Goal: Information Seeking & Learning: Learn about a topic

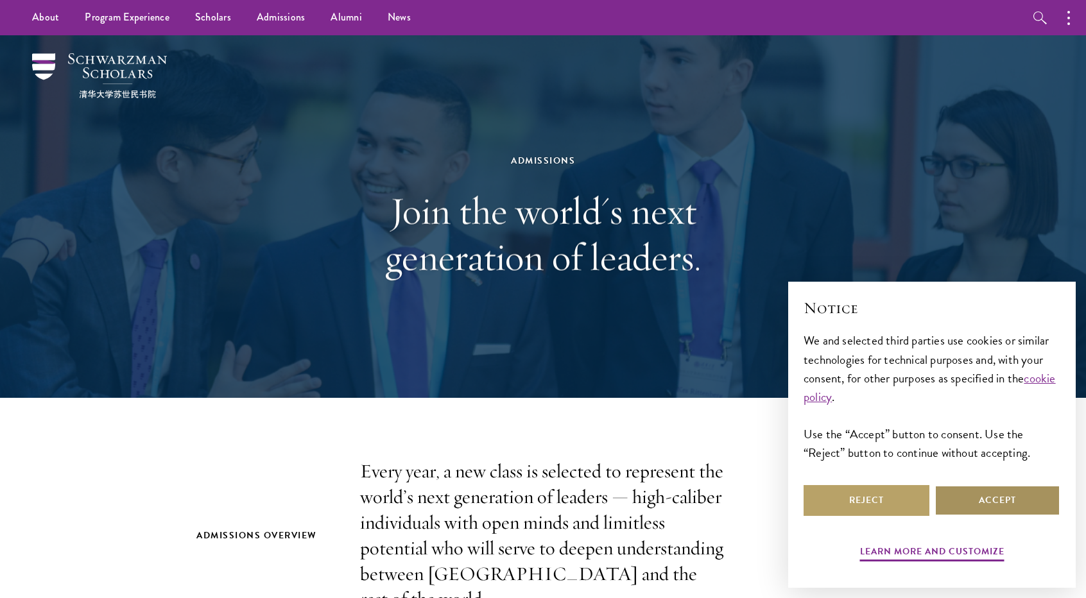
click at [969, 503] on button "Accept" at bounding box center [998, 500] width 126 height 31
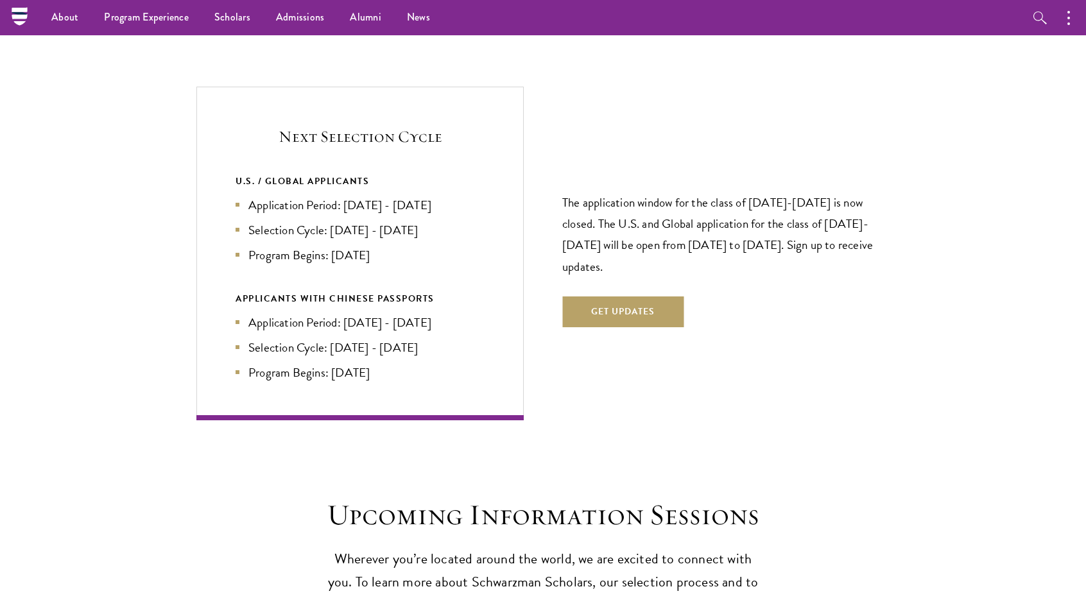
scroll to position [2632, 0]
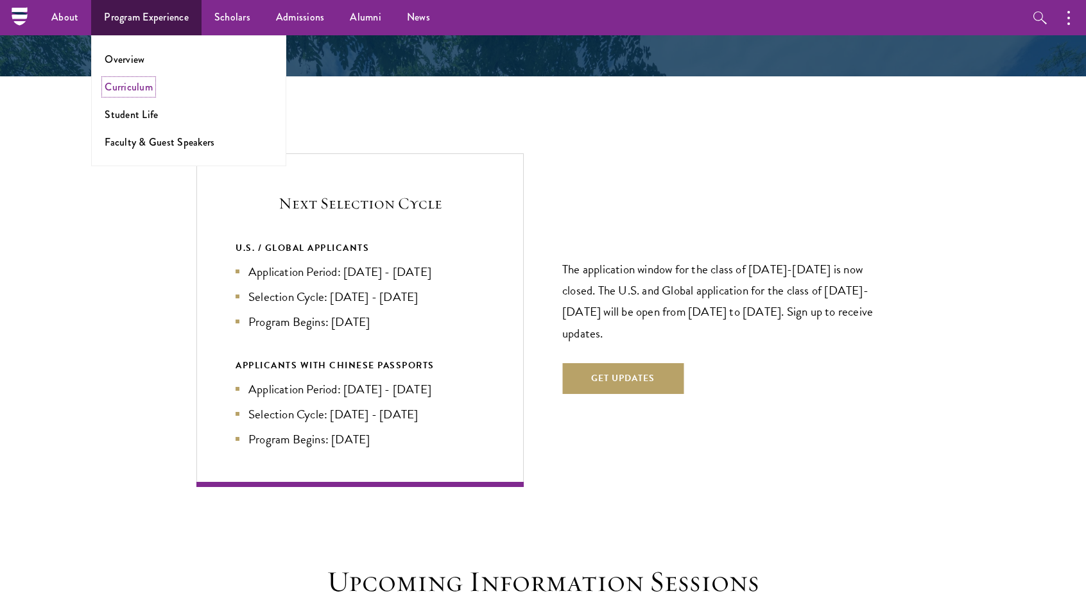
click at [145, 90] on link "Curriculum" at bounding box center [129, 87] width 48 height 15
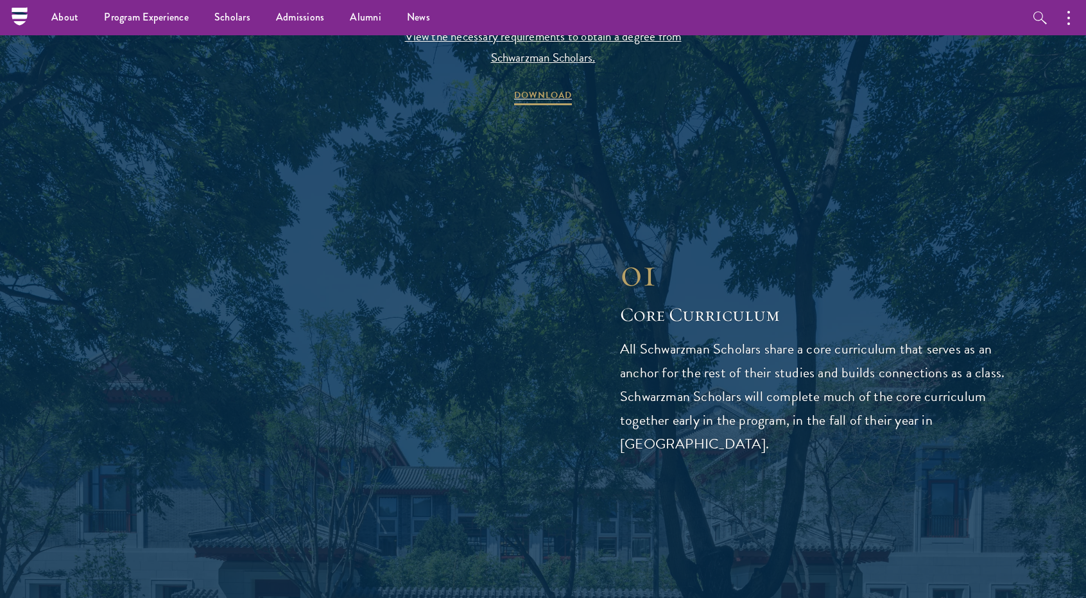
scroll to position [1348, 0]
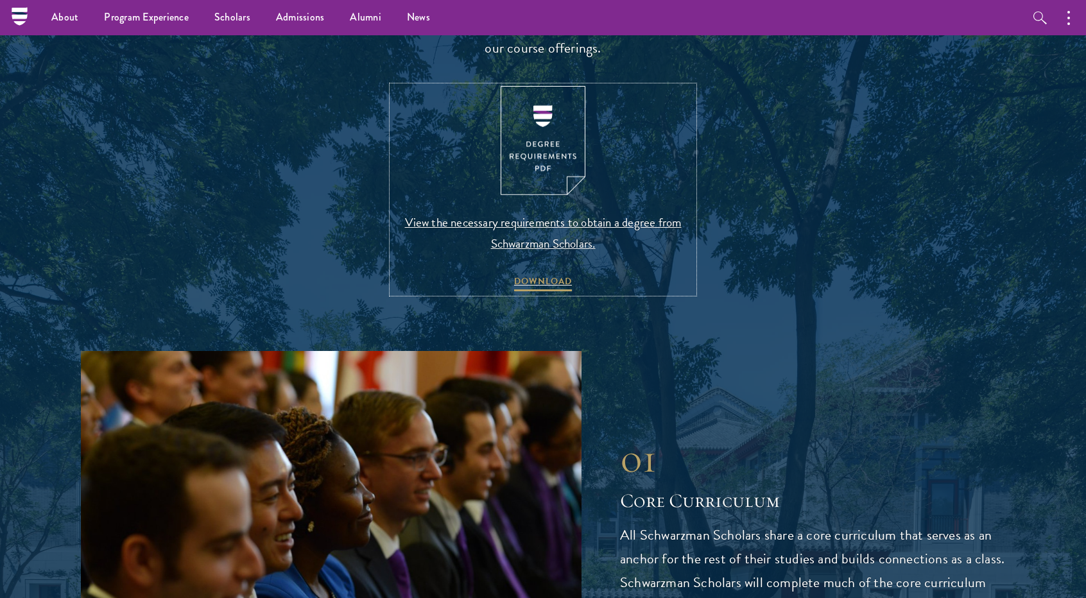
click at [552, 166] on img at bounding box center [543, 141] width 85 height 110
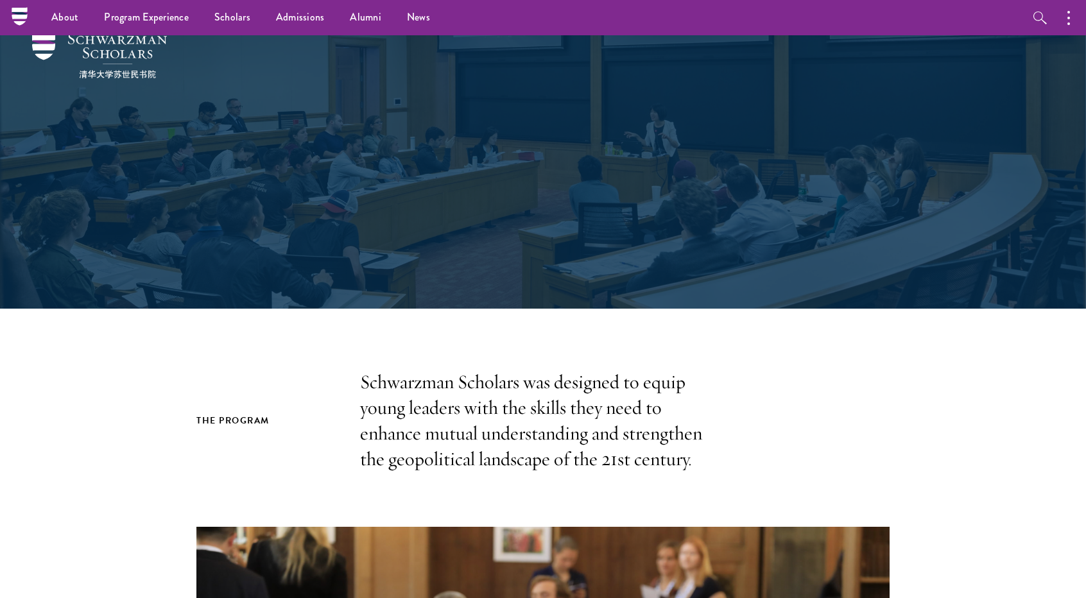
scroll to position [0, 0]
